Goal: Task Accomplishment & Management: Manage account settings

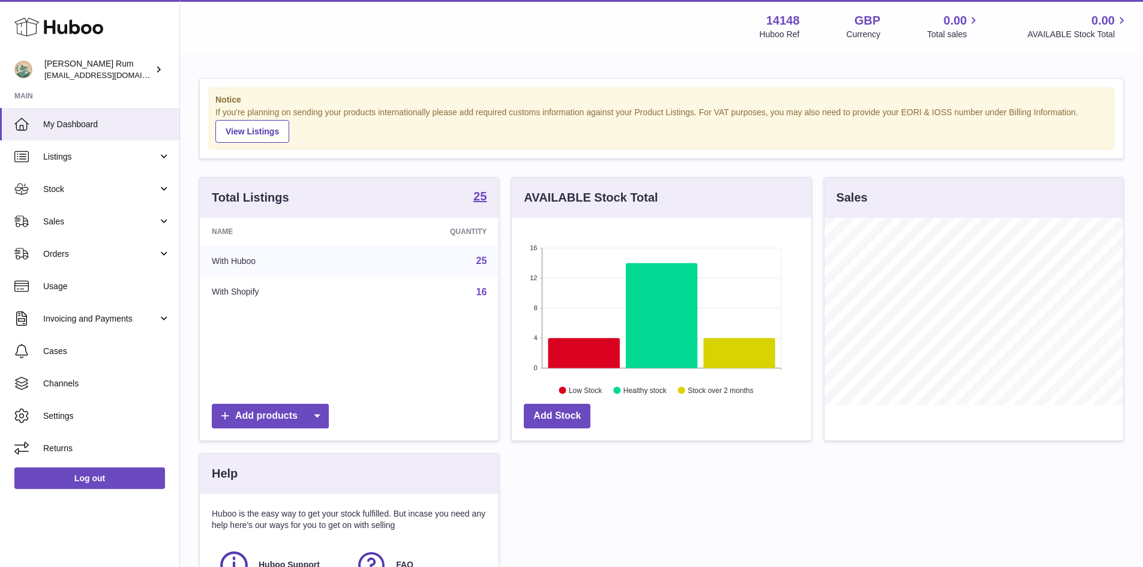
scroll to position [187, 299]
click at [575, 355] on icon at bounding box center [583, 353] width 71 height 30
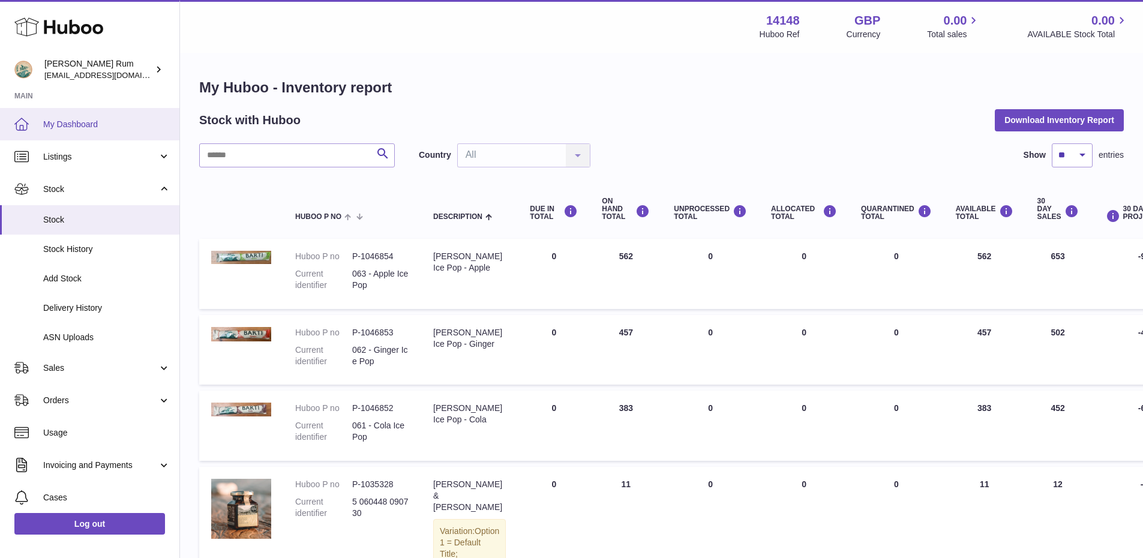
click at [75, 131] on link "My Dashboard" at bounding box center [89, 124] width 179 height 32
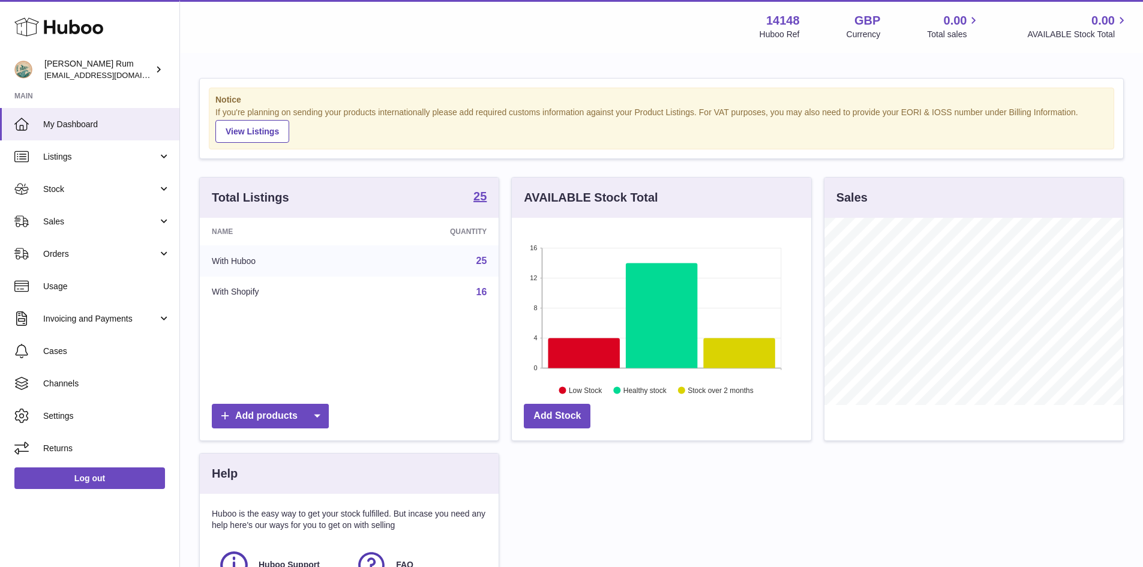
scroll to position [187, 299]
drag, startPoint x: 75, startPoint y: 196, endPoint x: 76, endPoint y: 204, distance: 7.8
click at [75, 198] on link "Stock" at bounding box center [89, 189] width 179 height 32
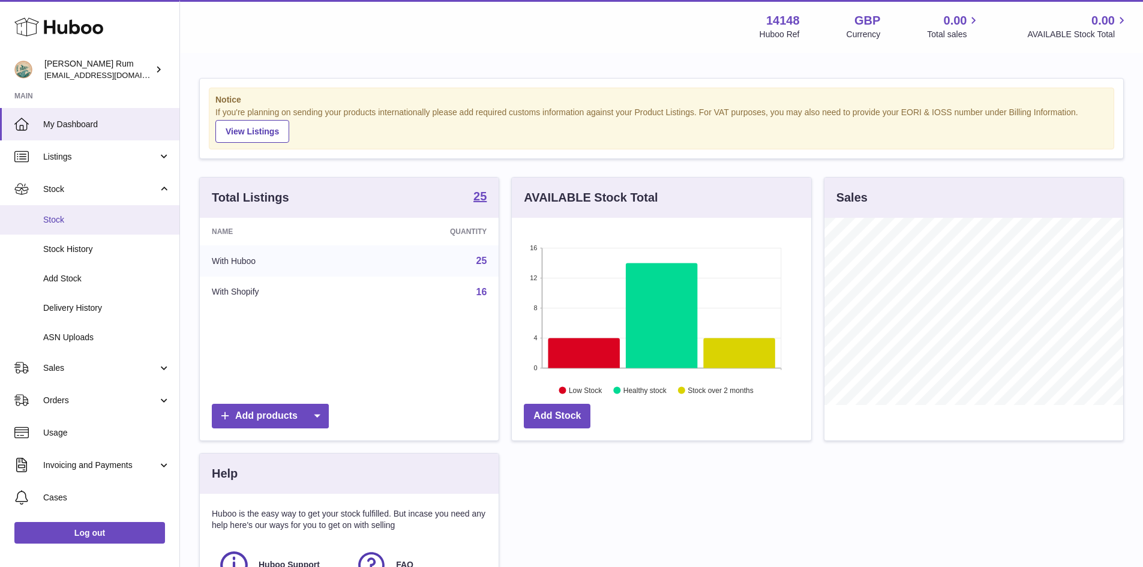
click at [86, 226] on link "Stock" at bounding box center [89, 219] width 179 height 29
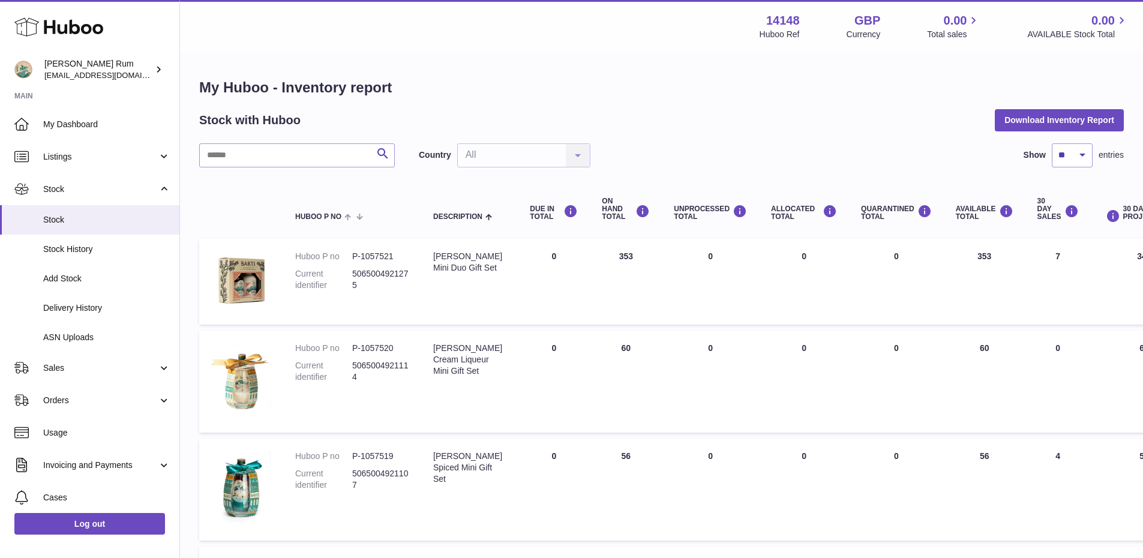
click at [697, 94] on h1 "My Huboo - Inventory report" at bounding box center [661, 87] width 924 height 19
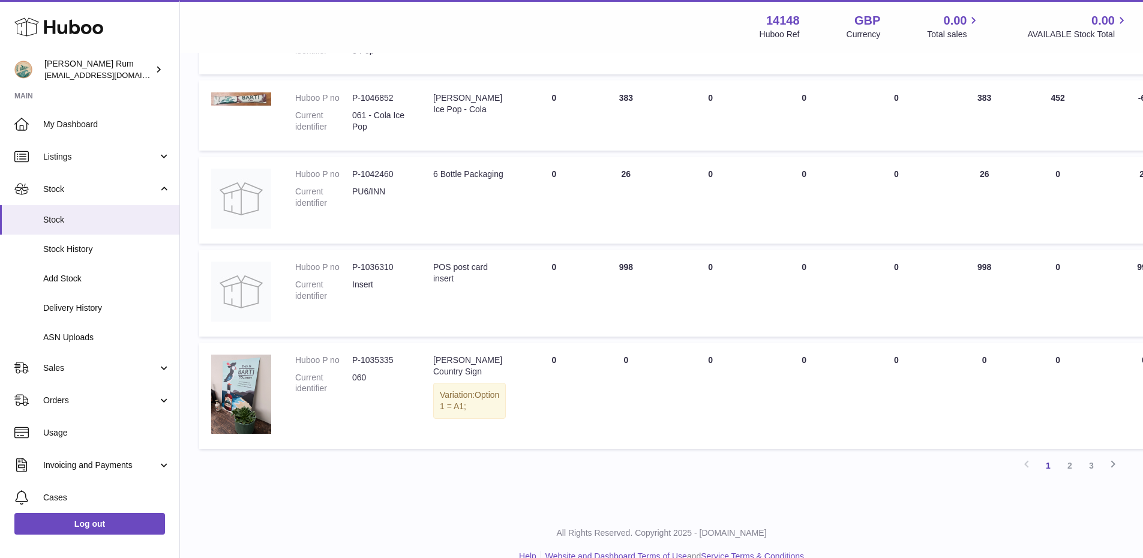
scroll to position [721, 0]
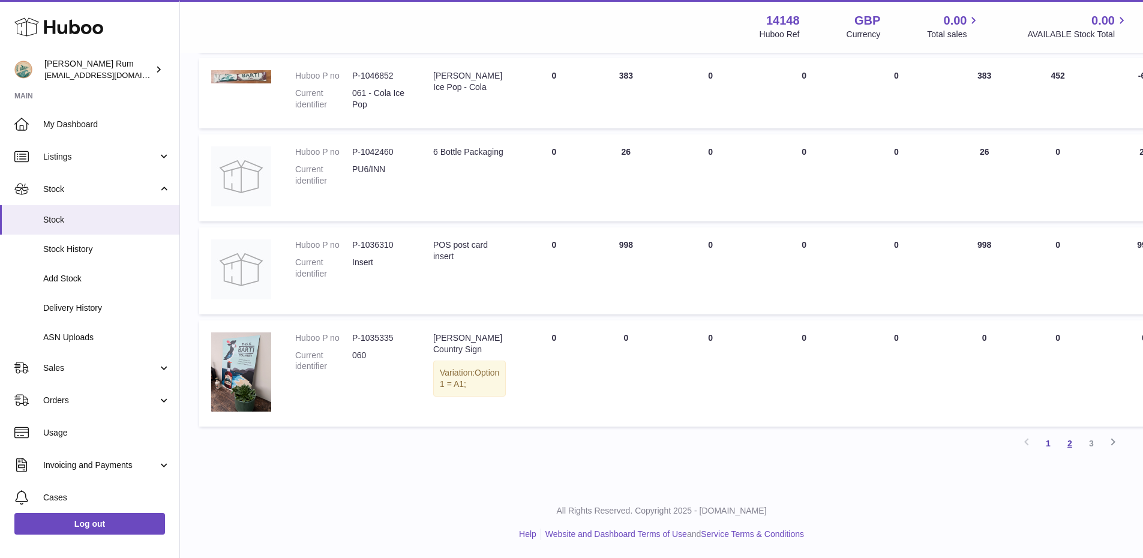
click at [1074, 443] on link "2" at bounding box center [1070, 444] width 22 height 22
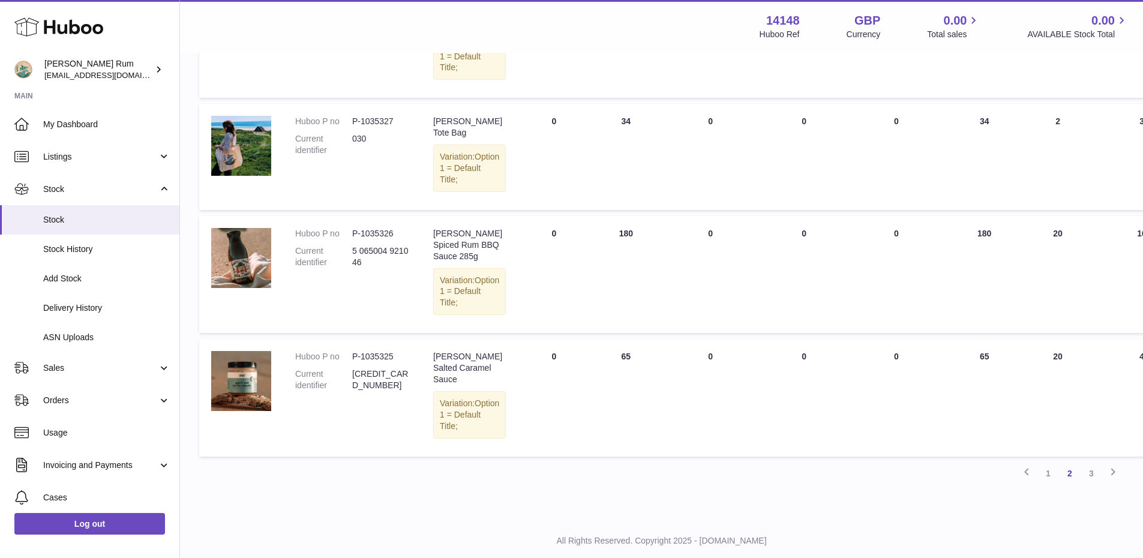
scroll to position [1051, 0]
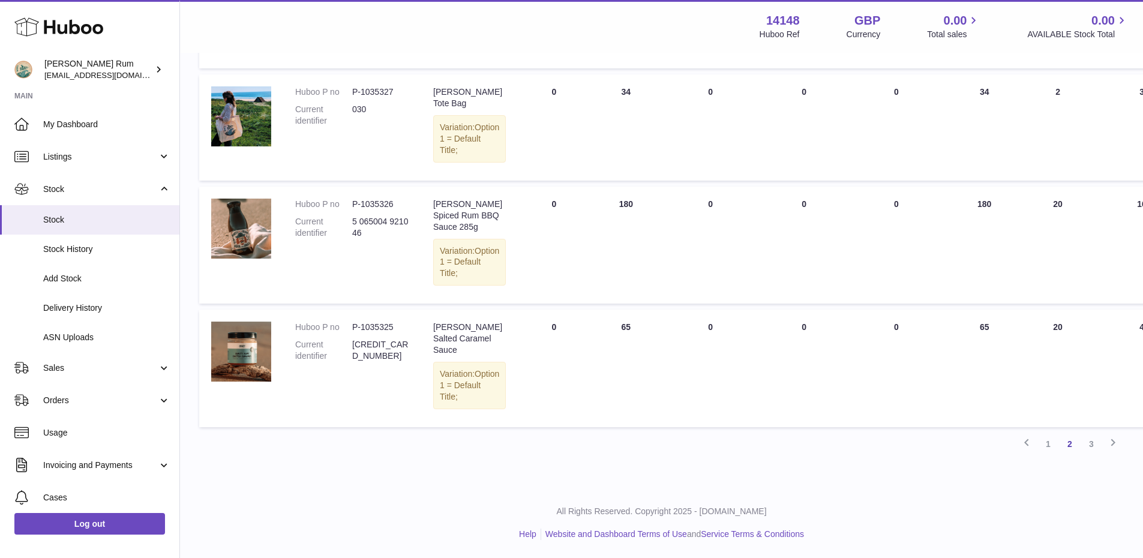
click at [1096, 439] on link "3" at bounding box center [1091, 444] width 22 height 22
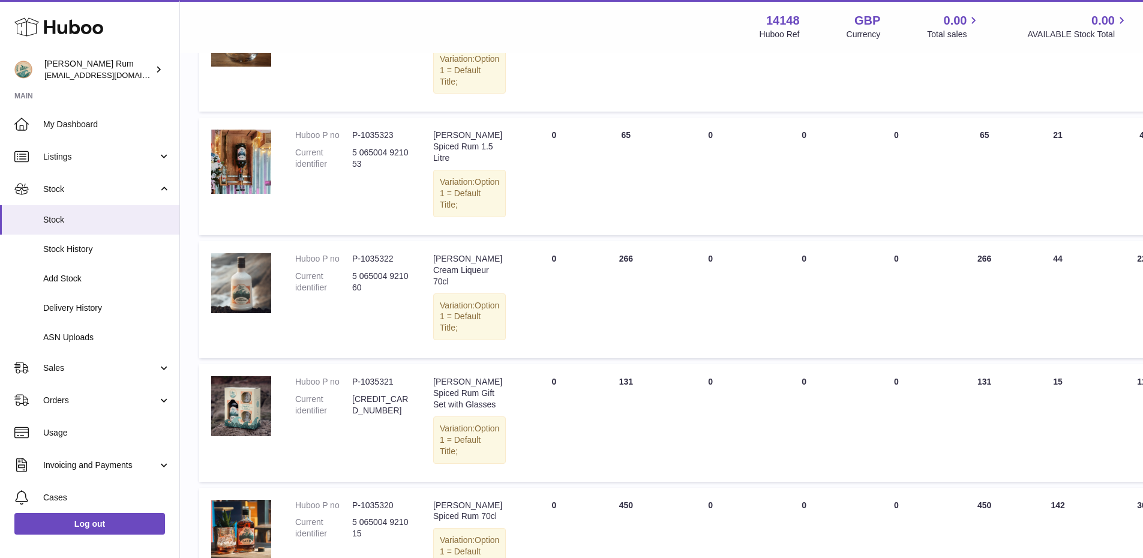
scroll to position [294, 0]
